Goal: Information Seeking & Learning: Learn about a topic

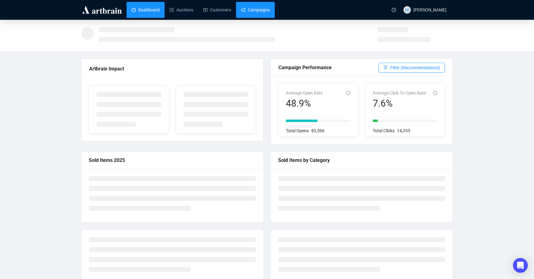
click at [257, 9] on link "Campaigns" at bounding box center [255, 10] width 29 height 16
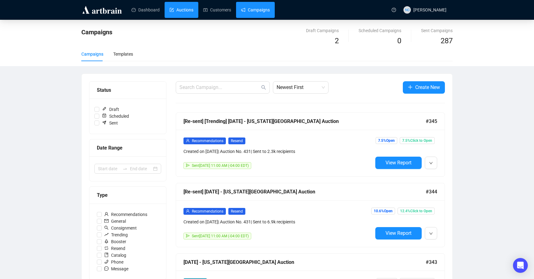
click at [180, 10] on link "Auctions" at bounding box center [181, 10] width 24 height 16
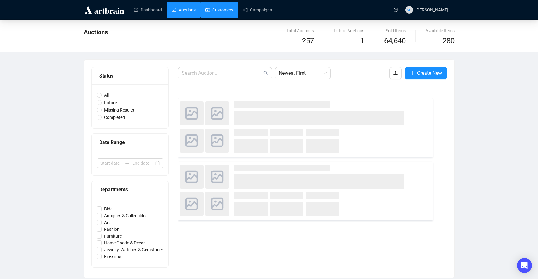
click at [226, 9] on link "Customers" at bounding box center [220, 10] width 28 height 16
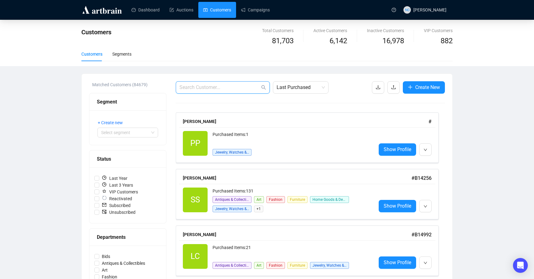
click at [224, 85] on input "text" at bounding box center [219, 87] width 80 height 7
paste input "[PERSON_NAME]"
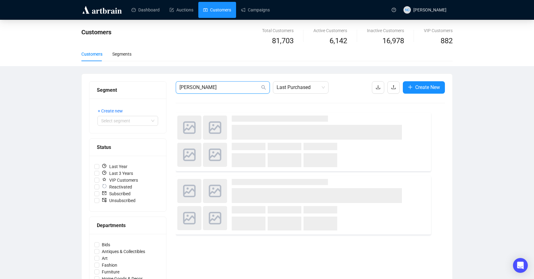
type input "[PERSON_NAME]"
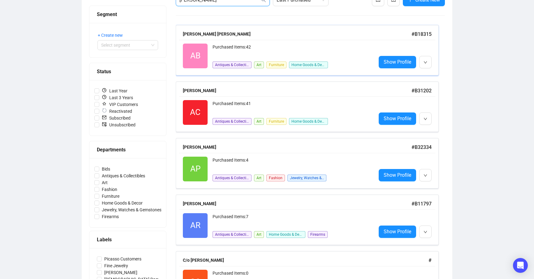
scroll to position [31, 0]
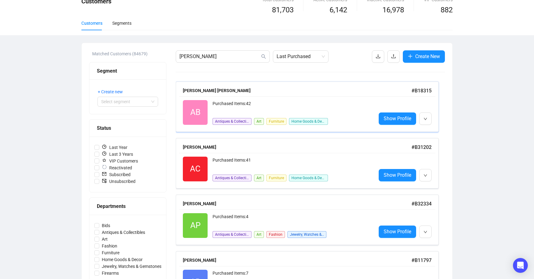
click at [275, 103] on div "Purchased Items: 42" at bounding box center [291, 106] width 159 height 12
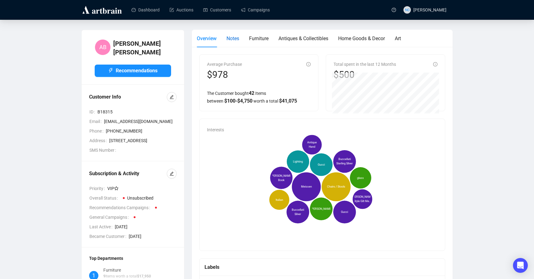
click at [235, 40] on span "Notes" at bounding box center [232, 39] width 13 height 6
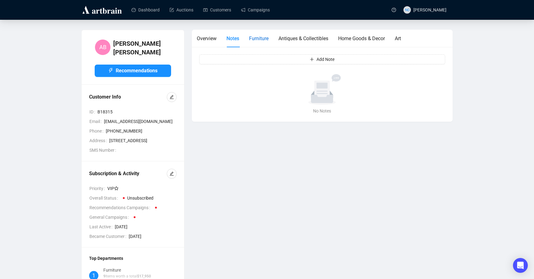
click at [260, 39] on span "Furniture" at bounding box center [258, 39] width 19 height 6
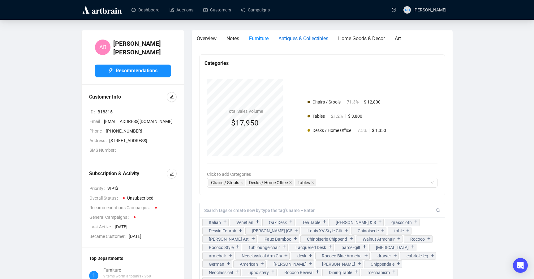
click at [298, 38] on span "Antiques & Collectibles" at bounding box center [303, 39] width 50 height 6
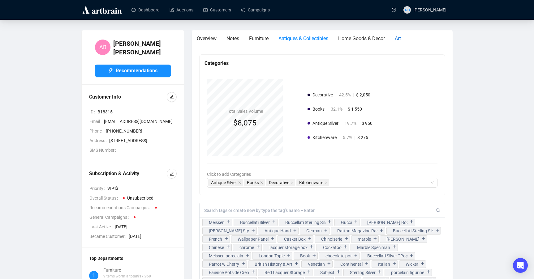
click at [401, 39] on span "Art" at bounding box center [397, 39] width 6 height 6
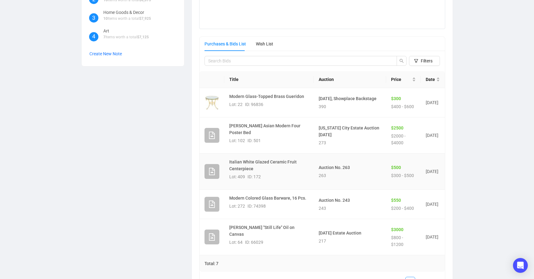
scroll to position [339, 0]
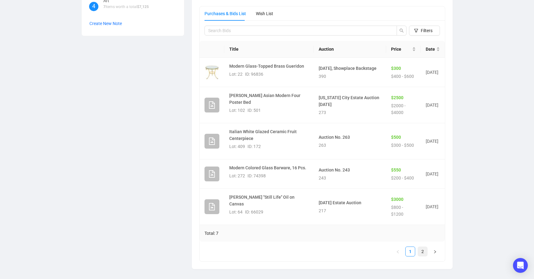
click at [420, 252] on link "2" at bounding box center [422, 251] width 9 height 9
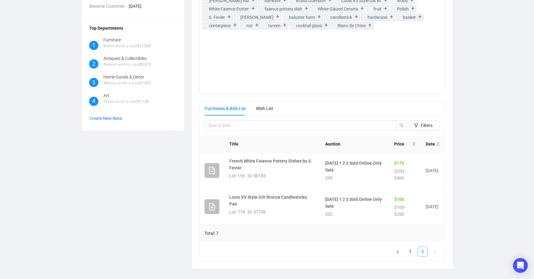
scroll to position [230, 0]
click at [412, 249] on link "1" at bounding box center [409, 251] width 9 height 9
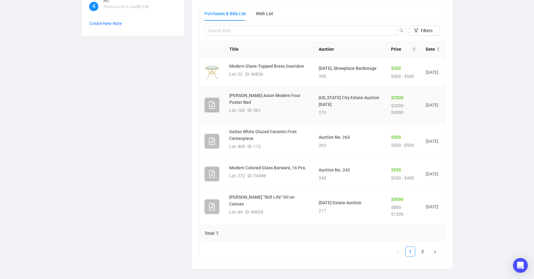
scroll to position [339, 0]
